Goal: Navigation & Orientation: Understand site structure

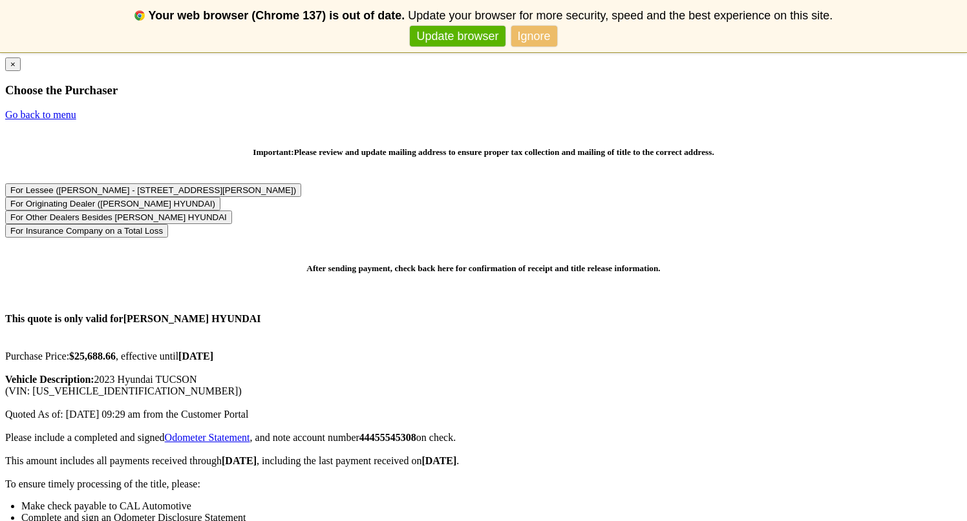
click at [539, 36] on link "Ignore" at bounding box center [534, 36] width 46 height 21
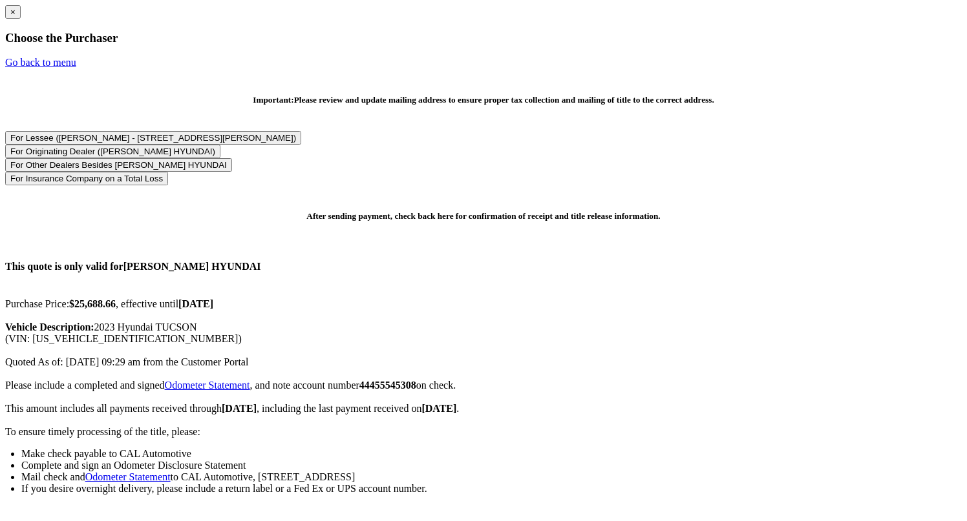
click at [661, 46] on span "Never show again" at bounding box center [483, 36] width 955 height 21
click at [21, 19] on button "×" at bounding box center [13, 12] width 16 height 14
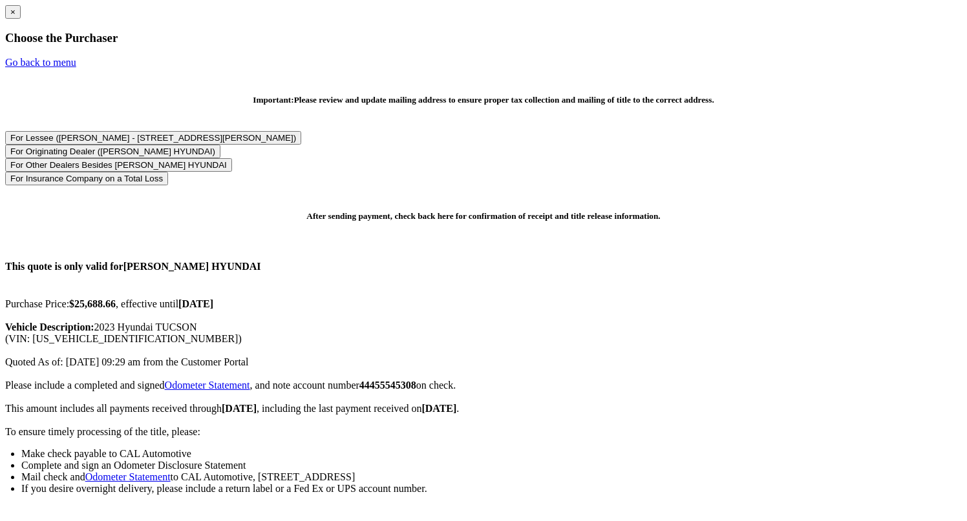
click at [21, 19] on button "×" at bounding box center [13, 12] width 16 height 14
click at [751, 355] on div "× Choose the Purchaser Go back to menu After sending payment, check back here f…" at bounding box center [483, 296] width 956 height 583
